Goal: Information Seeking & Learning: Learn about a topic

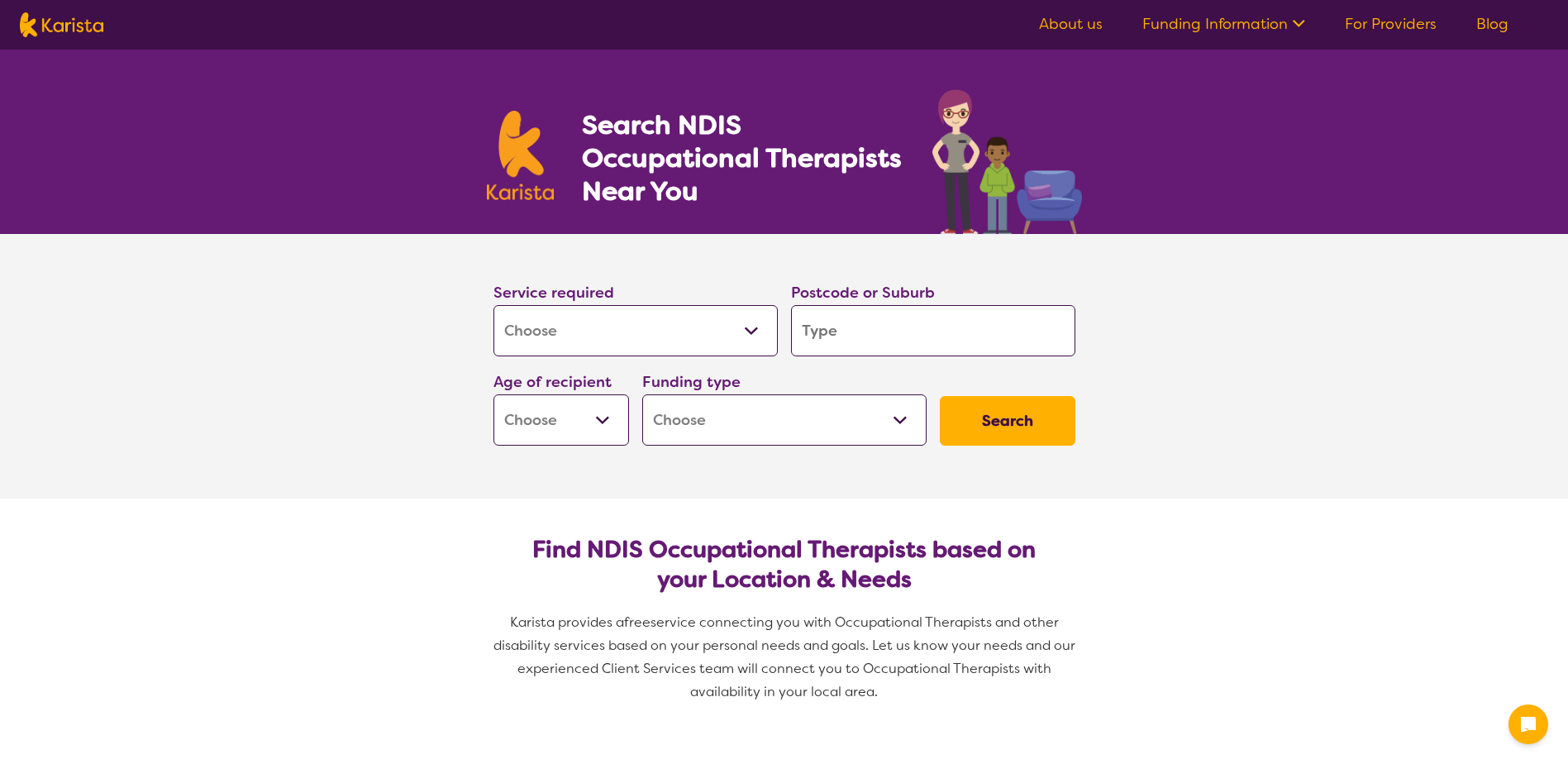
select select "[MEDICAL_DATA]"
click at [816, 348] on input "search" at bounding box center [934, 330] width 284 height 51
type input "s"
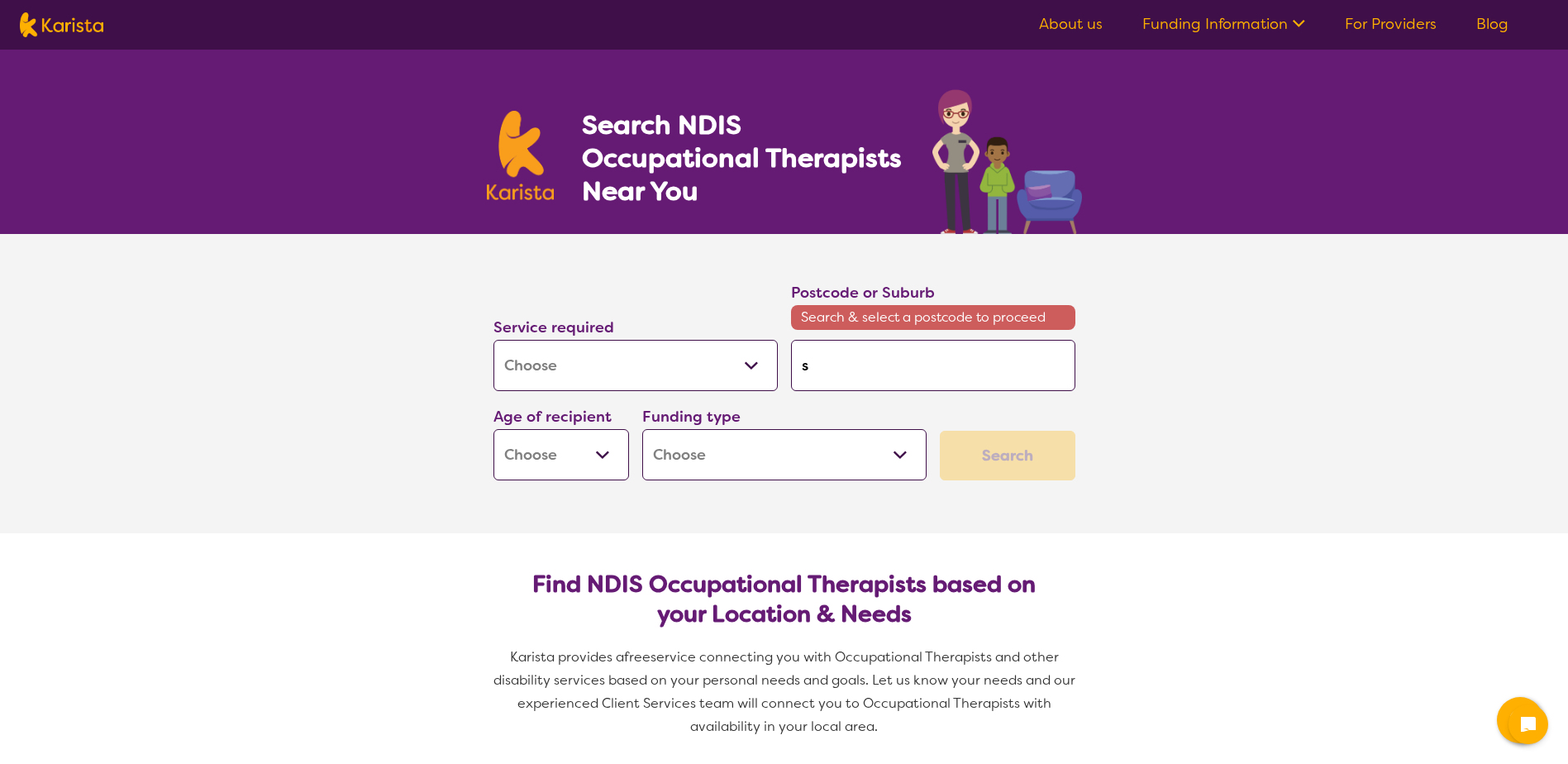
type input "so"
type input "sou"
type input "sout"
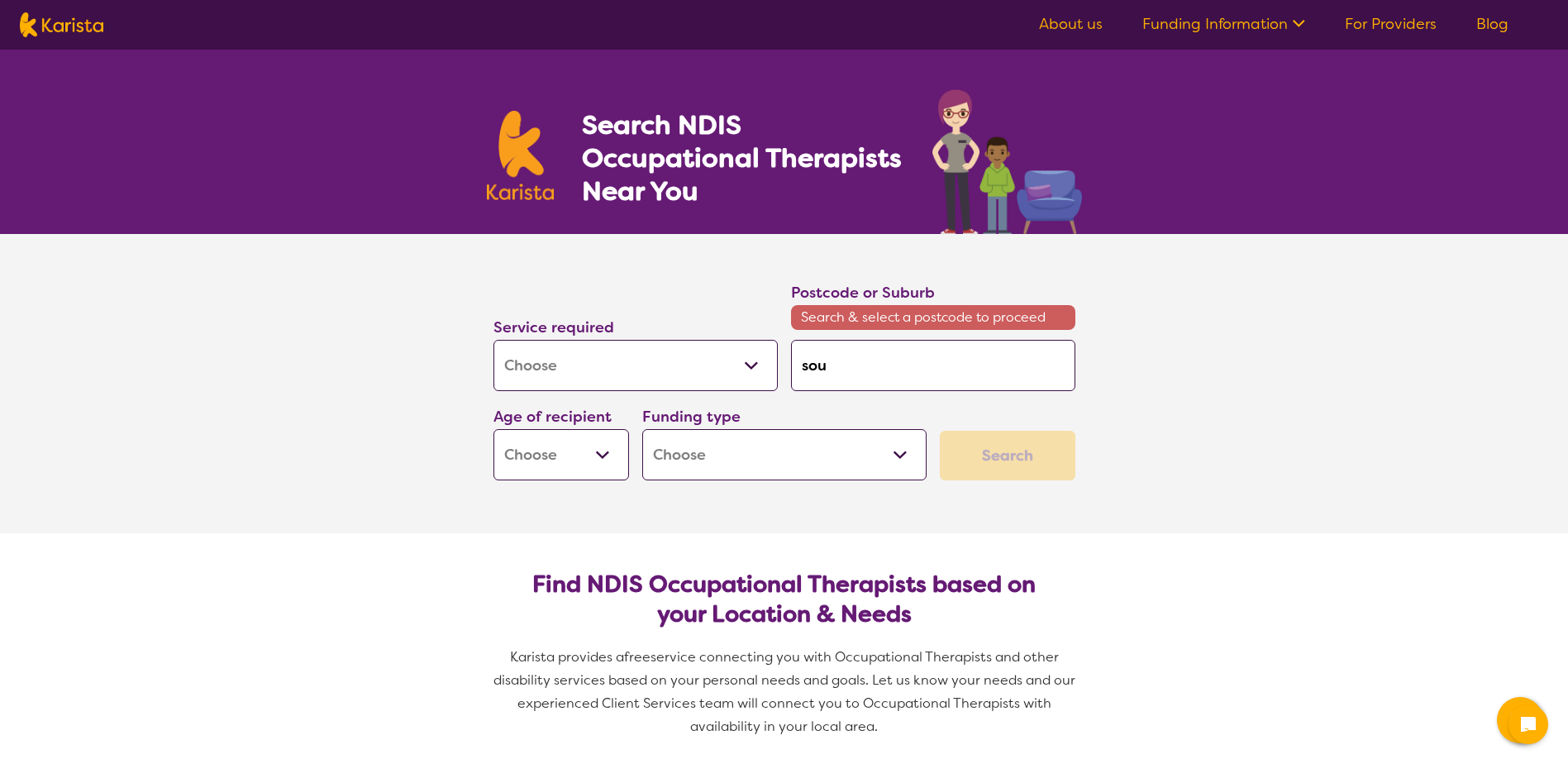
type input "sout"
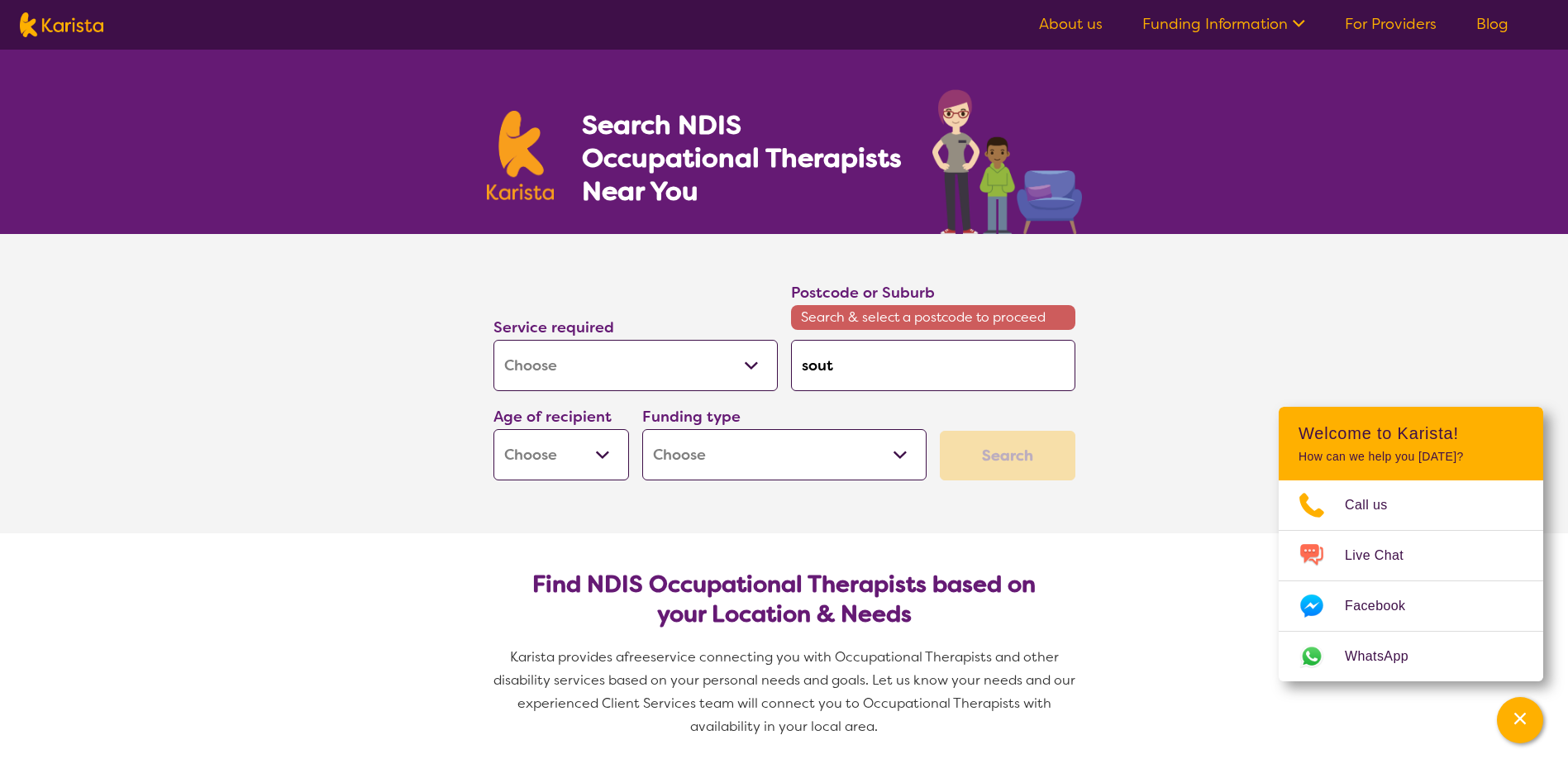
type input "south"
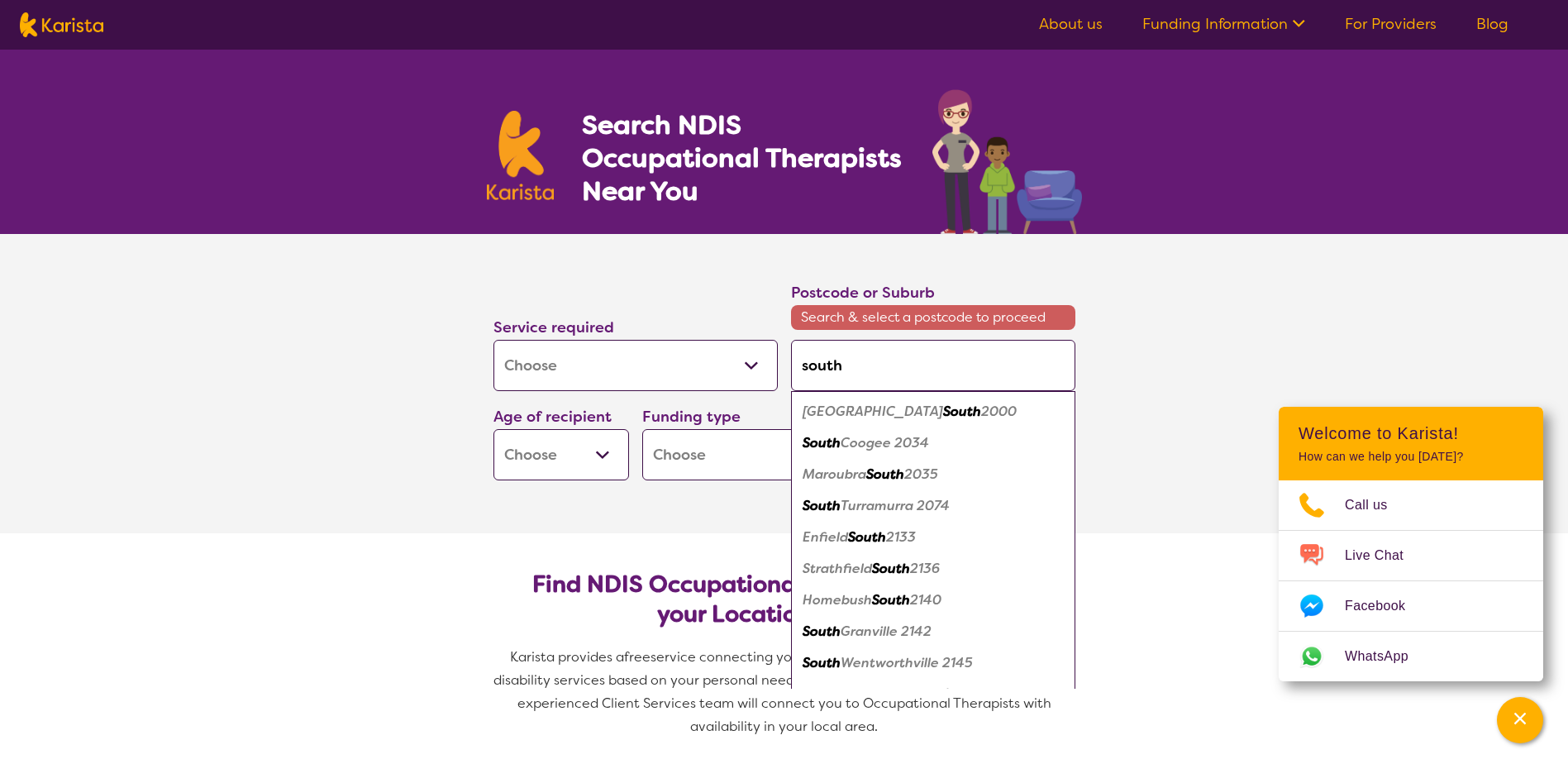
type input "sout"
type input "sou"
type input "so"
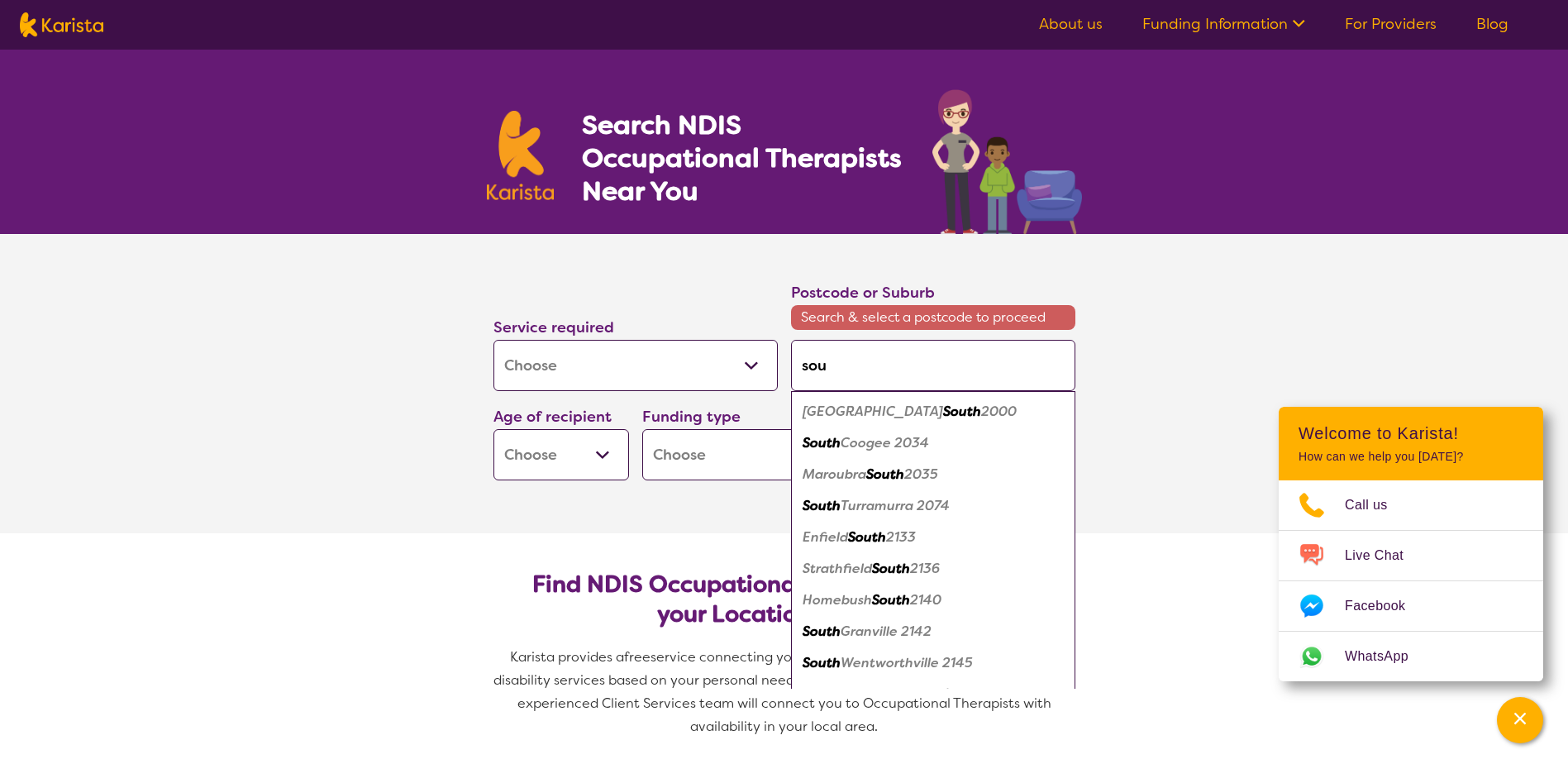
type input "so"
type input "s"
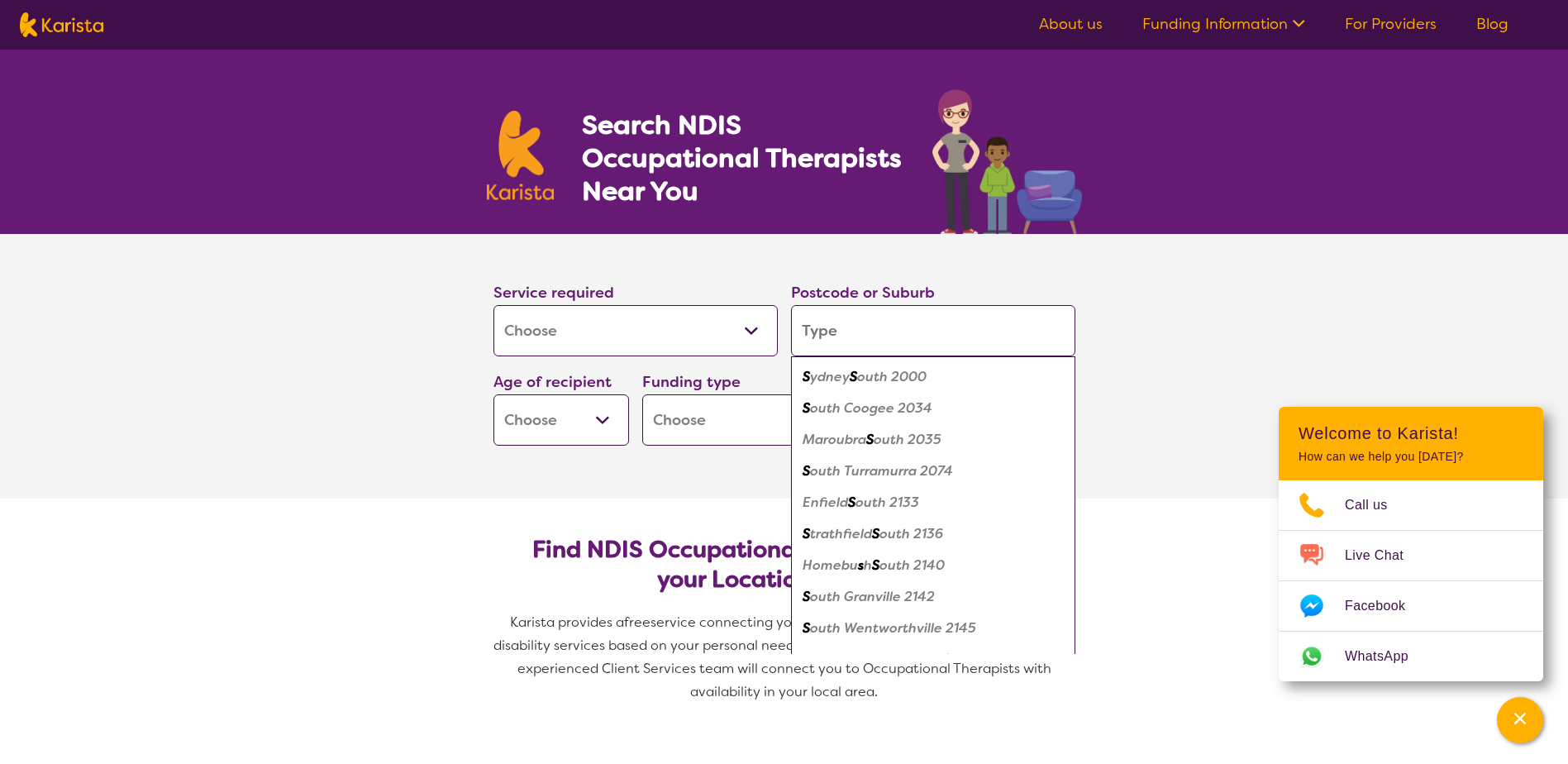
type input "n"
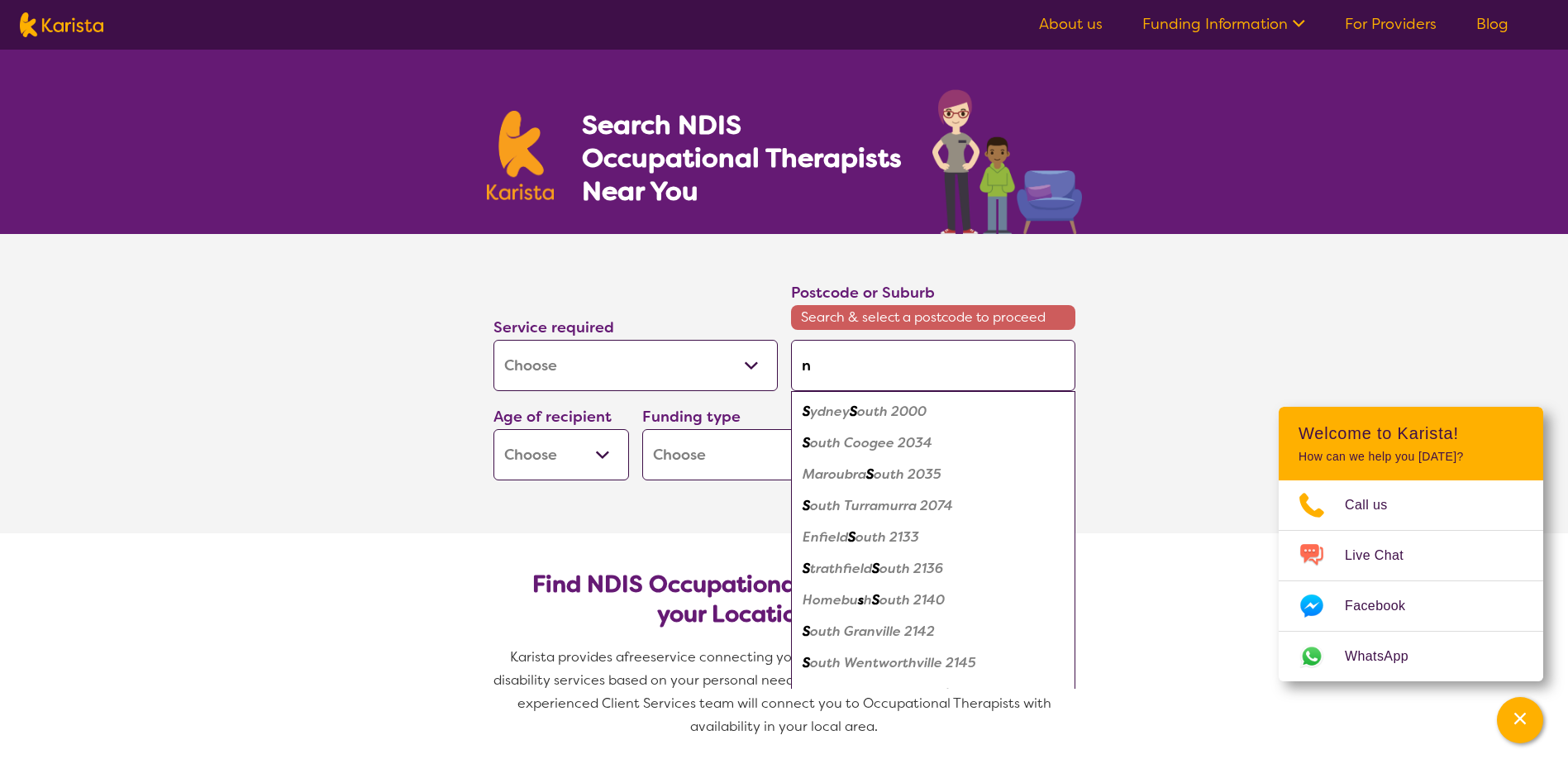
type input "no"
type input "nor"
type input "[PERSON_NAME]"
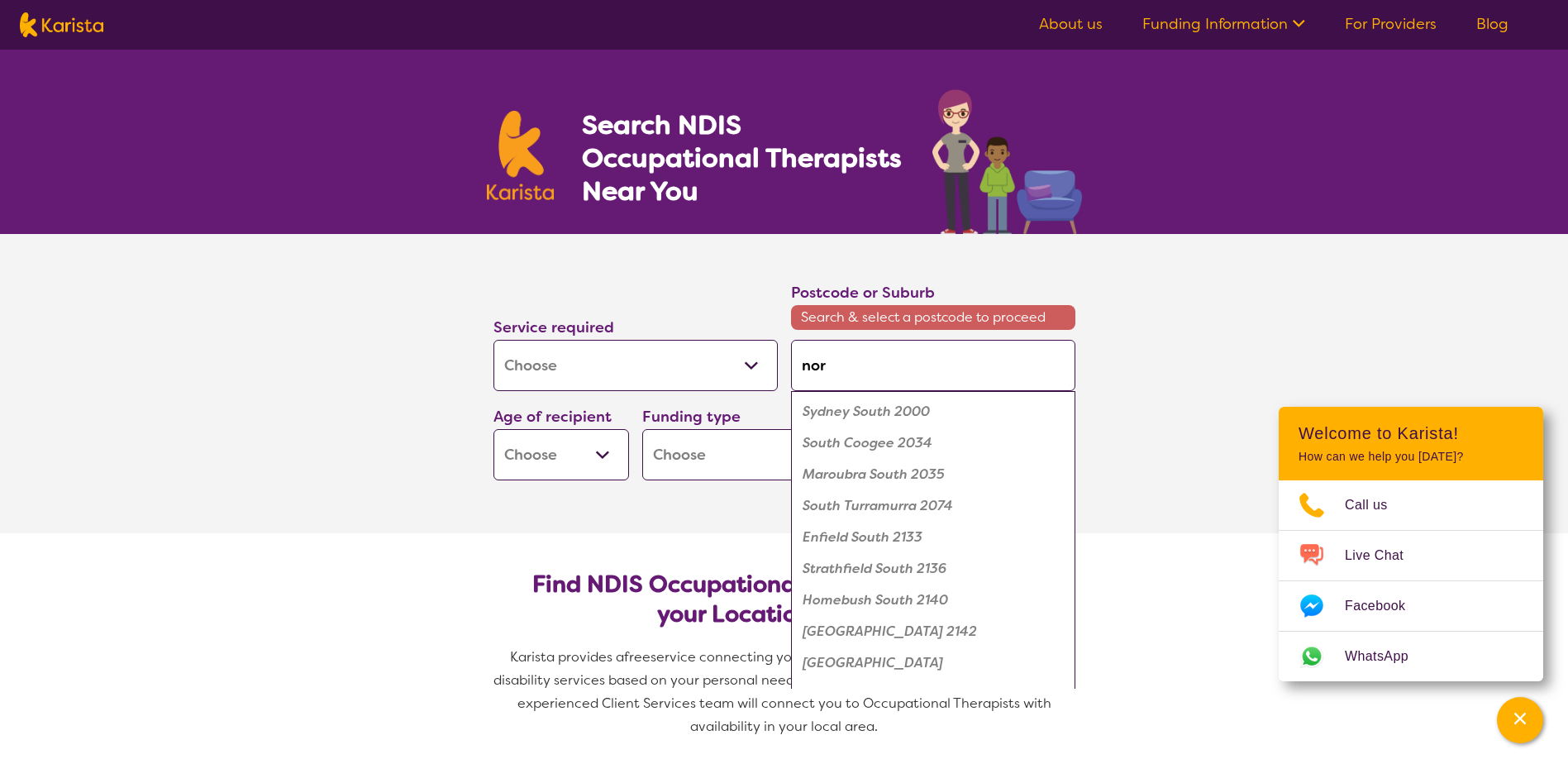
type input "[PERSON_NAME]"
type input "nor"
type input "no"
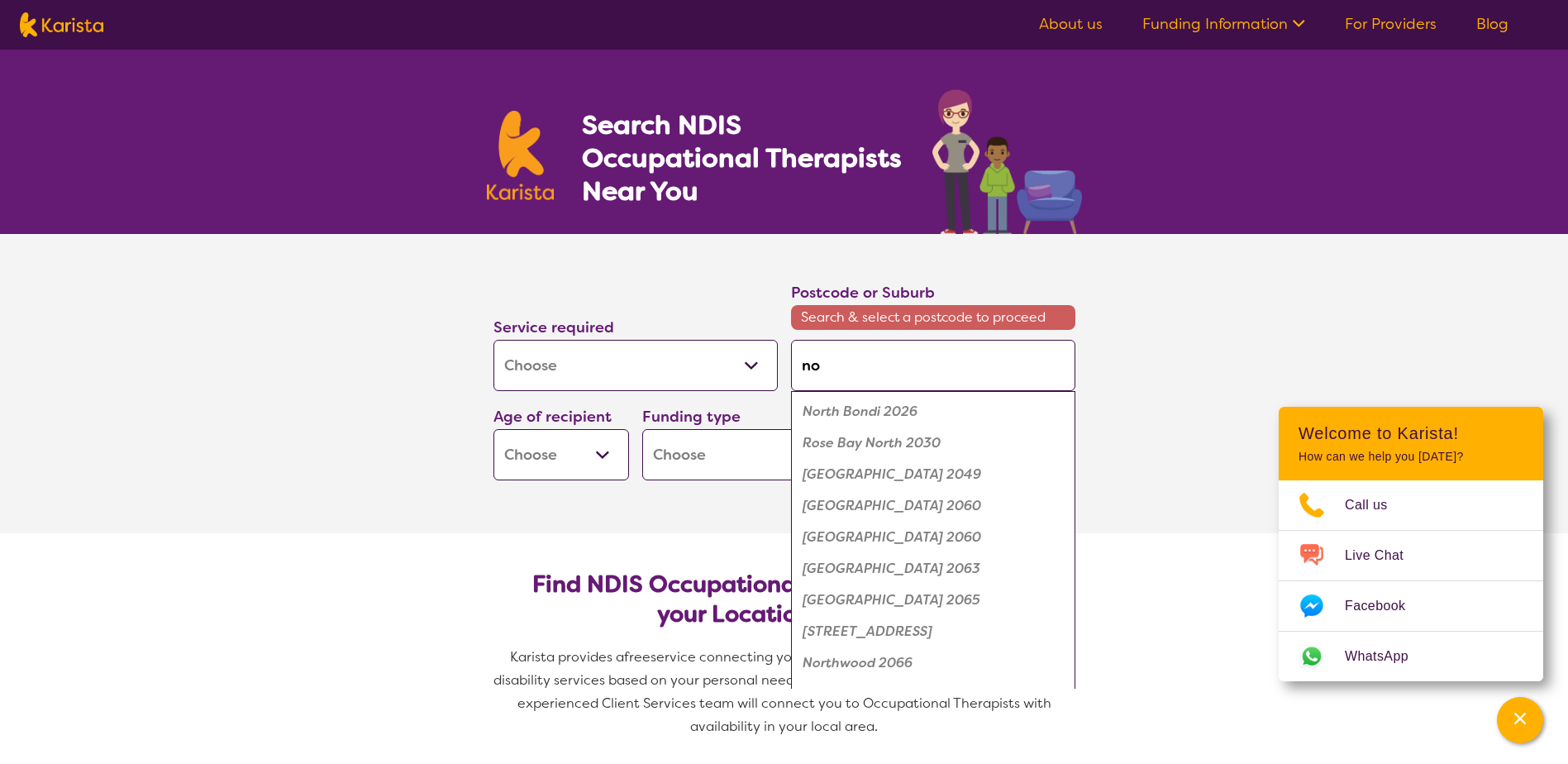
type input "noa"
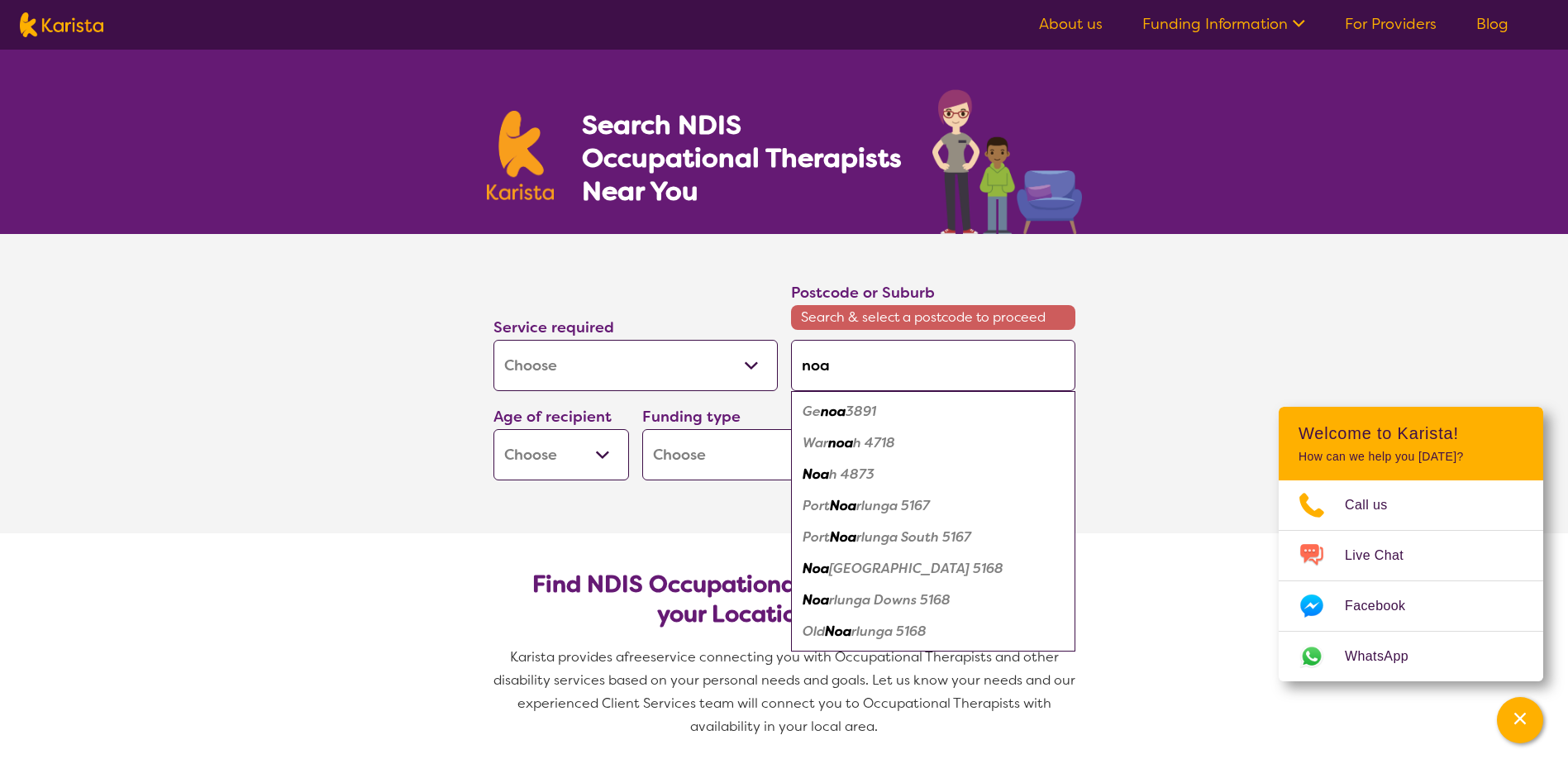
type input "noar"
type input "noarl"
type input "noarlu"
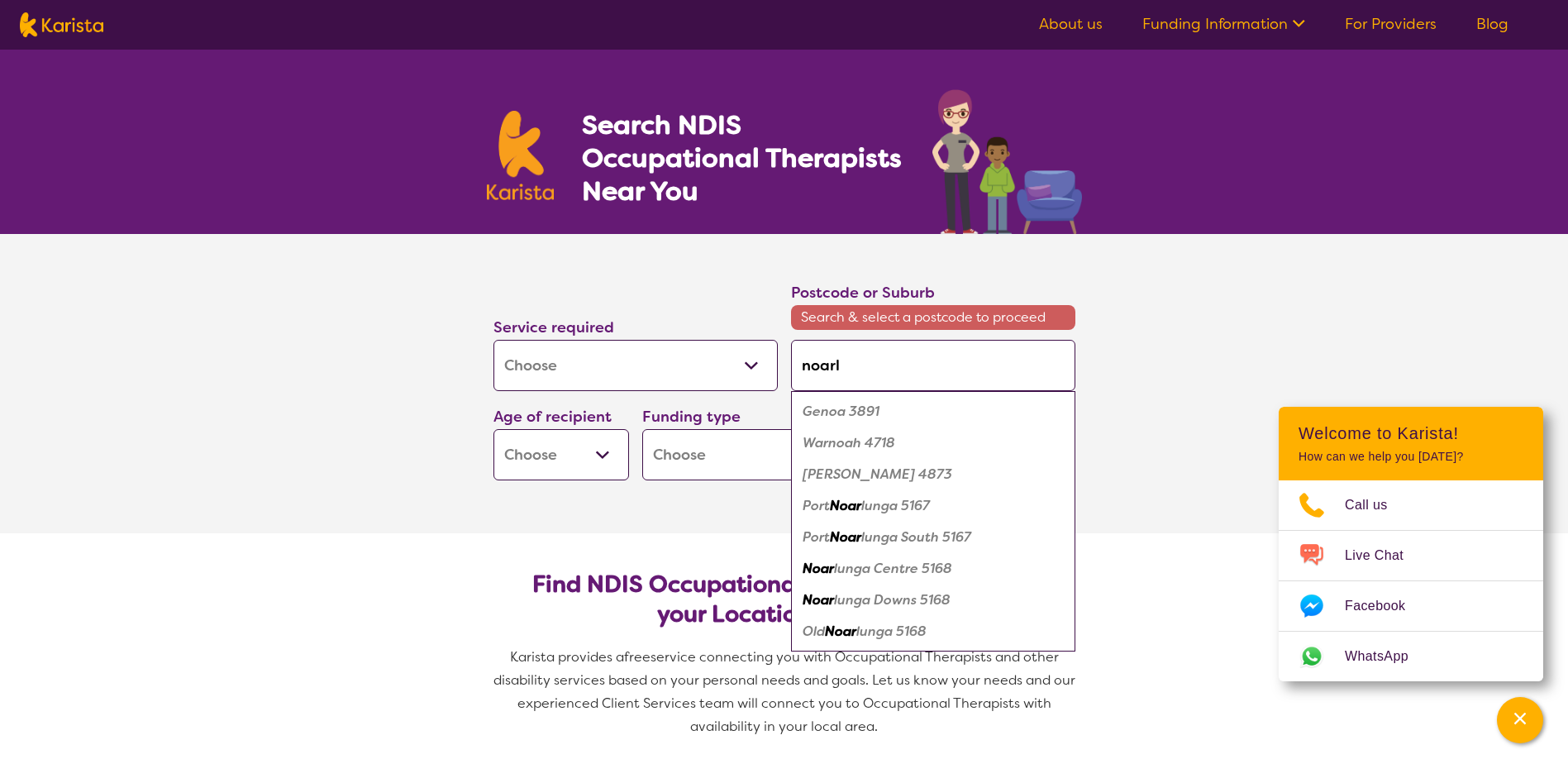
type input "noarlu"
type input "noarlun"
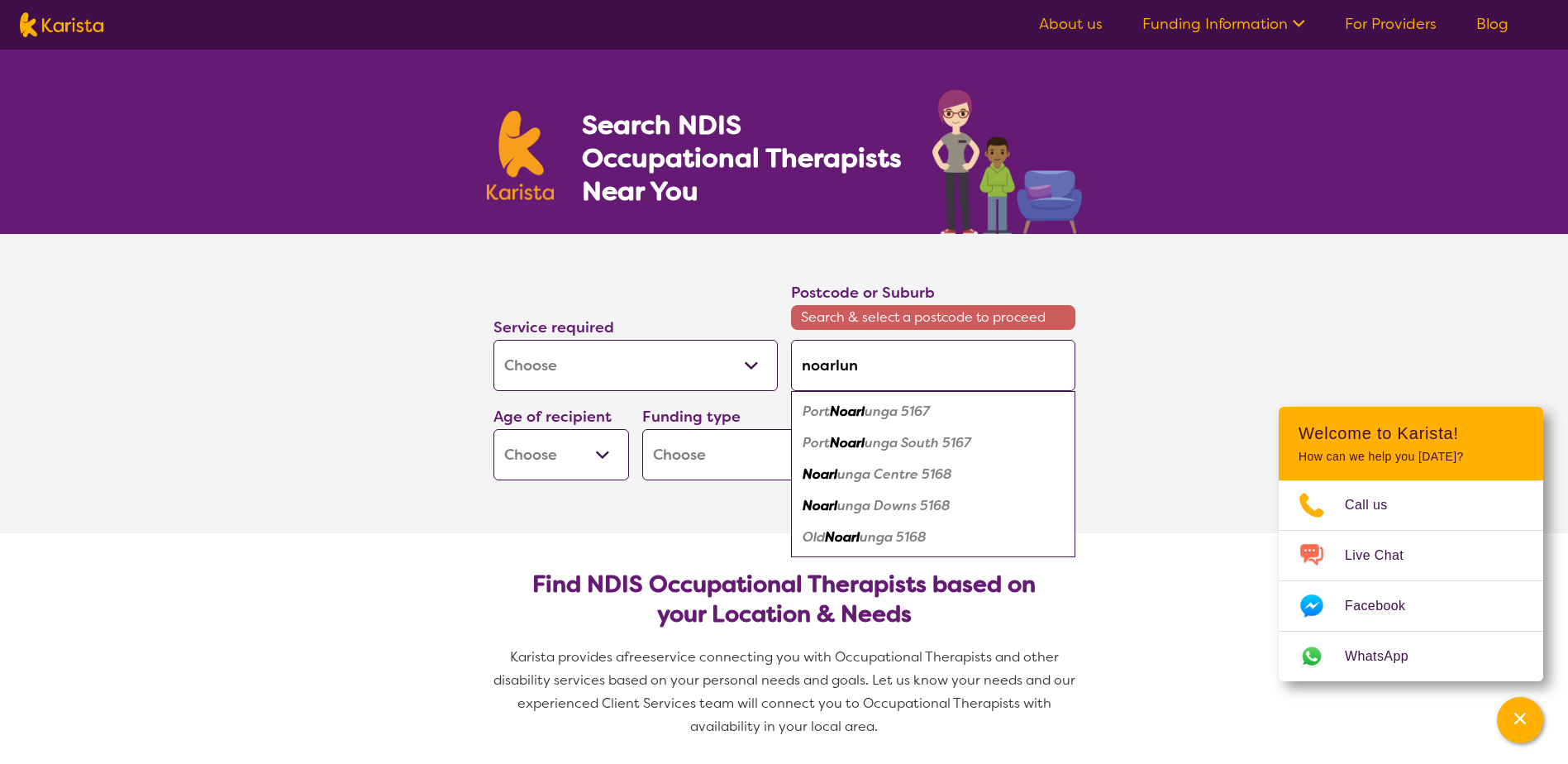
type input "noarlung"
type input "noarlunga"
click at [872, 471] on em "Centre 5168" at bounding box center [910, 474] width 79 height 18
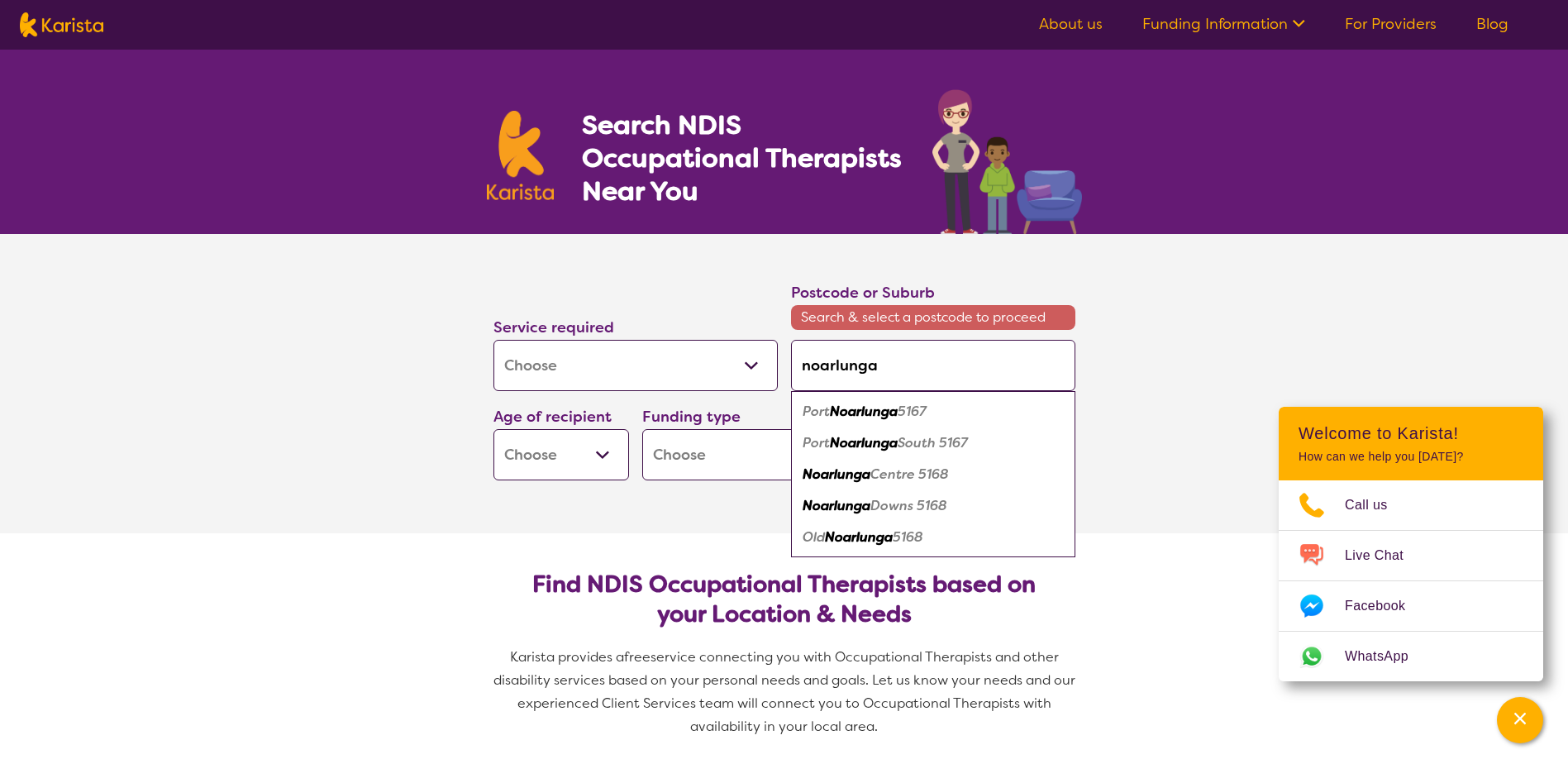
type input "5168"
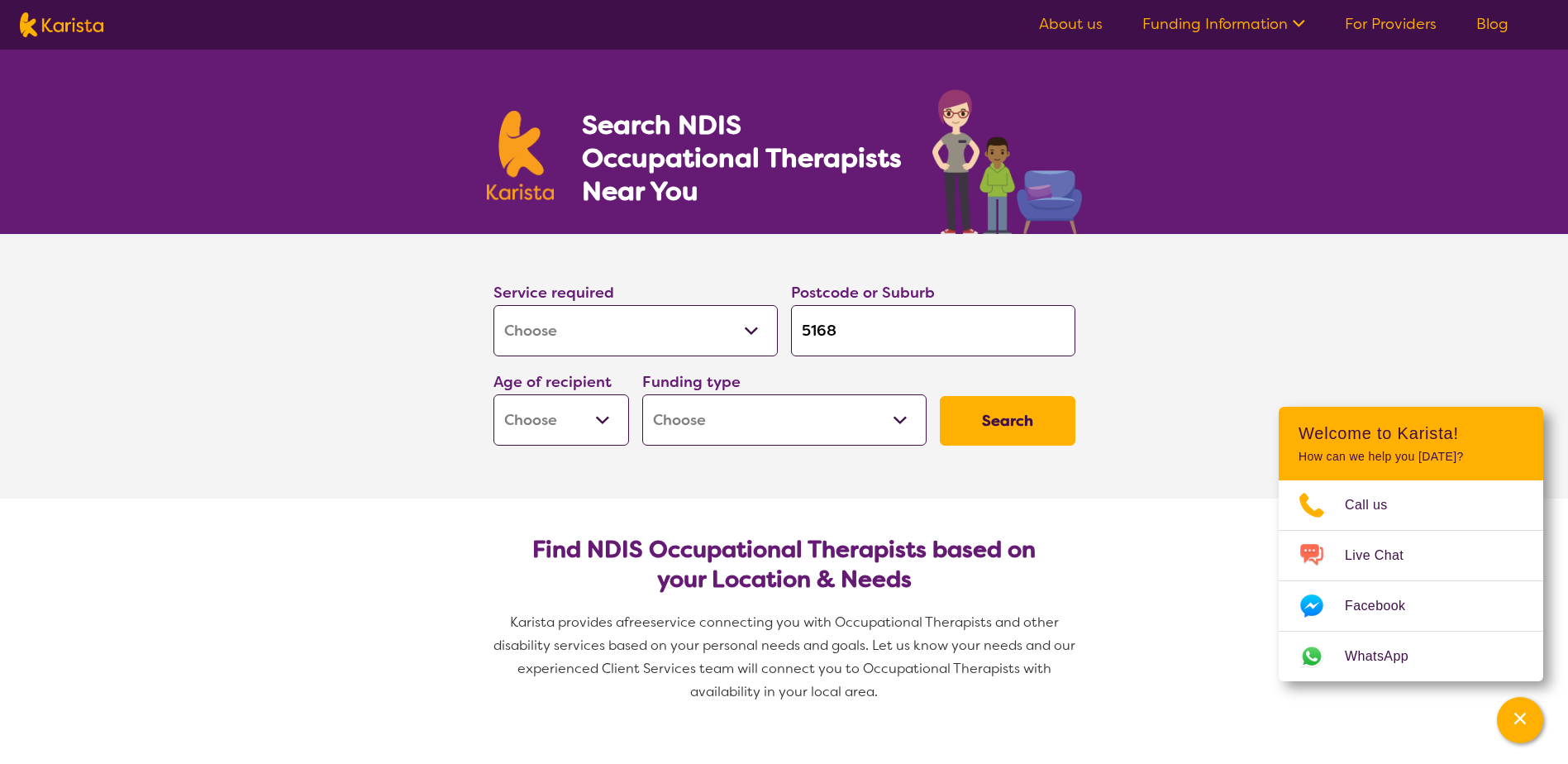
click at [602, 433] on select "Early Childhood - 0 to 9 Child - 10 to 11 Adolescent - 12 to 17 Adult - 18 to 6…" at bounding box center [562, 420] width 135 height 51
select select "EC"
click at [494, 395] on select "Early Childhood - 0 to 9 Child - 10 to 11 Adolescent - 12 to 17 Adult - 18 to 6…" at bounding box center [562, 420] width 135 height 51
select select "EC"
click at [980, 428] on button "Search" at bounding box center [1008, 420] width 135 height 49
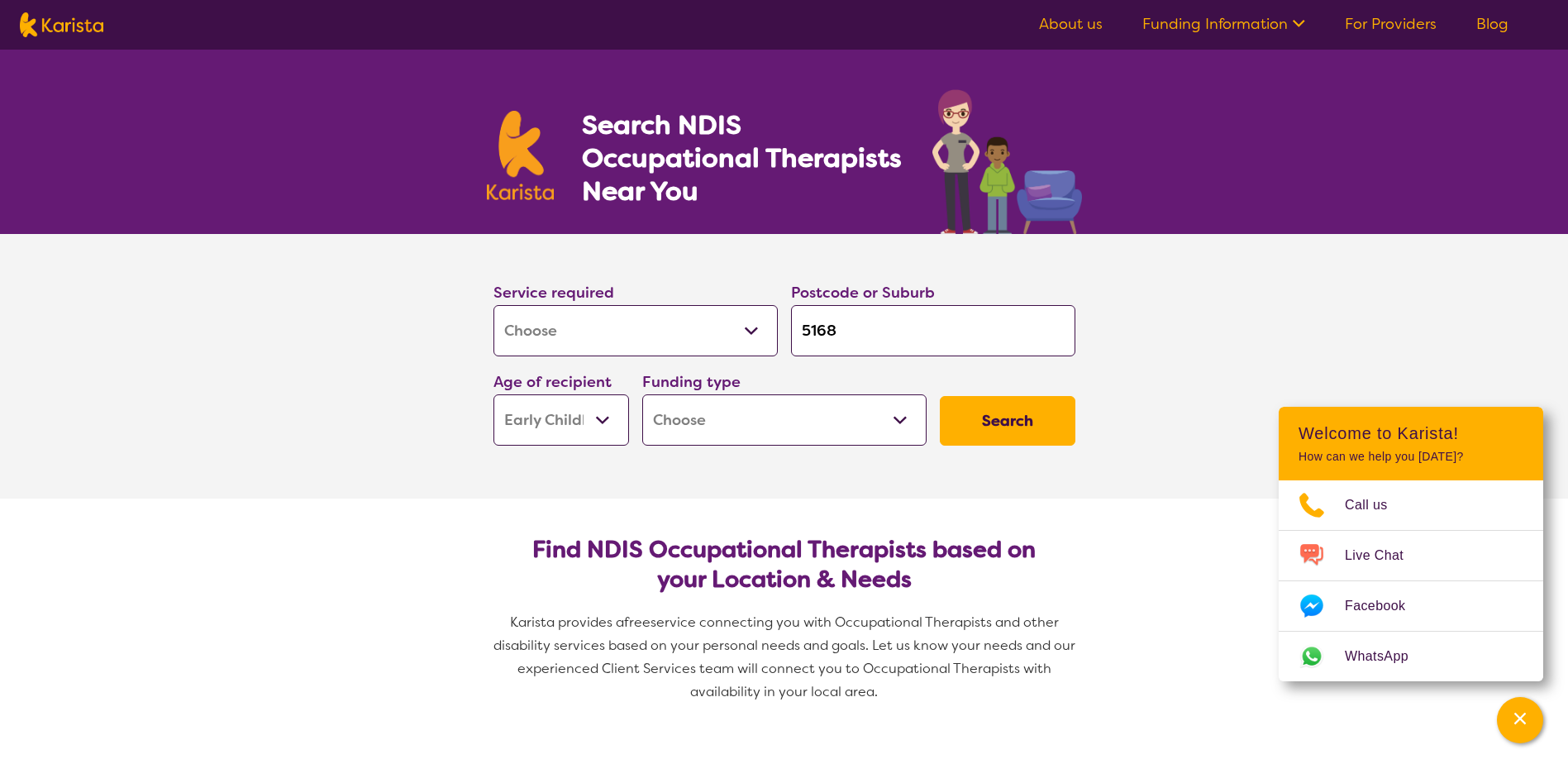
click at [853, 407] on select "Home Care Package (HCP) National Disability Insurance Scheme (NDIS) I don't know" at bounding box center [785, 420] width 284 height 51
select select "NDIS"
click at [643, 395] on select "Home Care Package (HCP) National Disability Insurance Scheme (NDIS) I don't know" at bounding box center [785, 420] width 284 height 51
select select "NDIS"
click at [1028, 429] on button "Search" at bounding box center [1008, 420] width 135 height 49
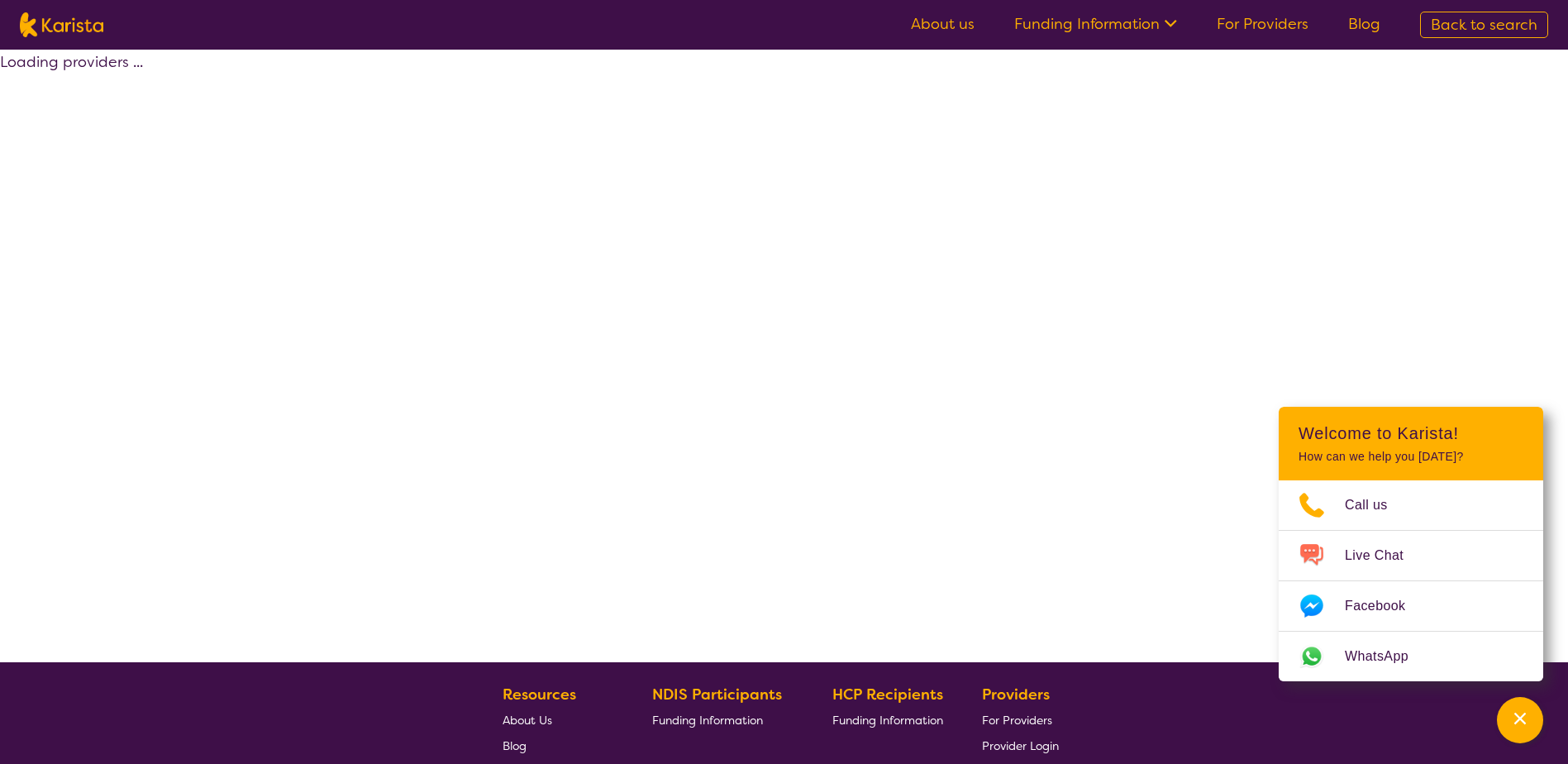
select select "by_score"
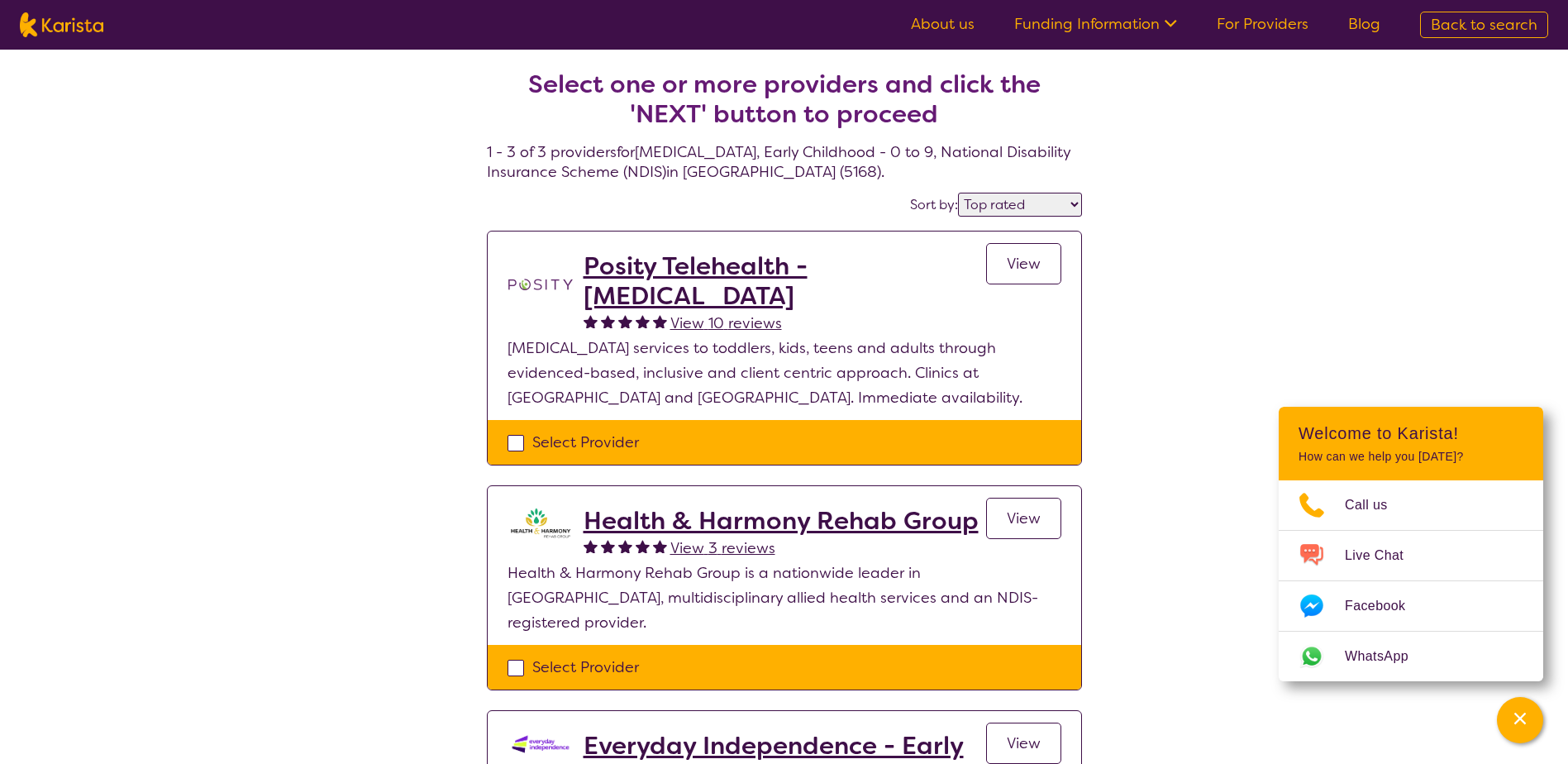
click at [665, 283] on h2 "Posity Telehealth - [MEDICAL_DATA]" at bounding box center [785, 281] width 403 height 59
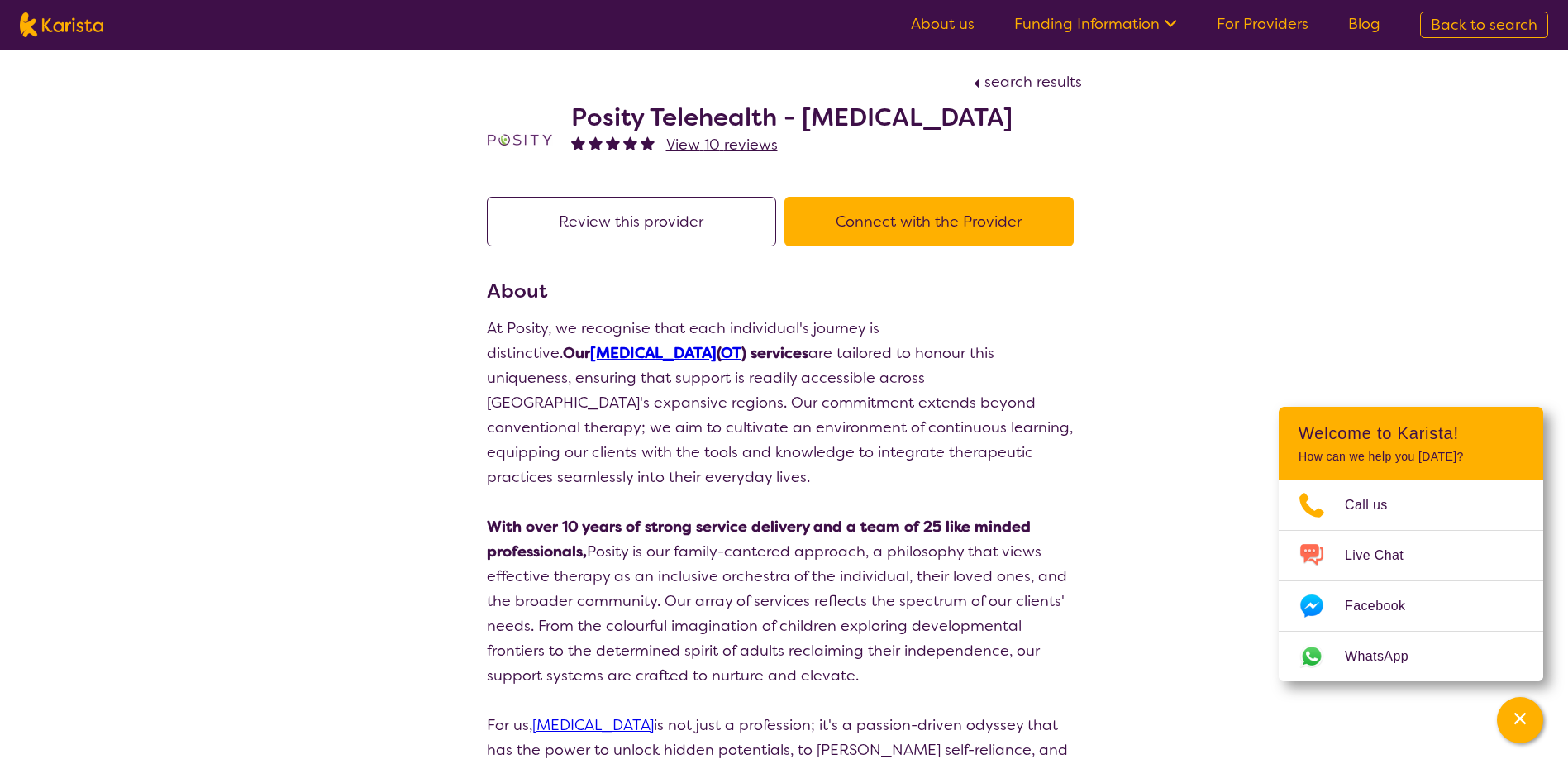
select select "by_score"
